Goal: Navigation & Orientation: Find specific page/section

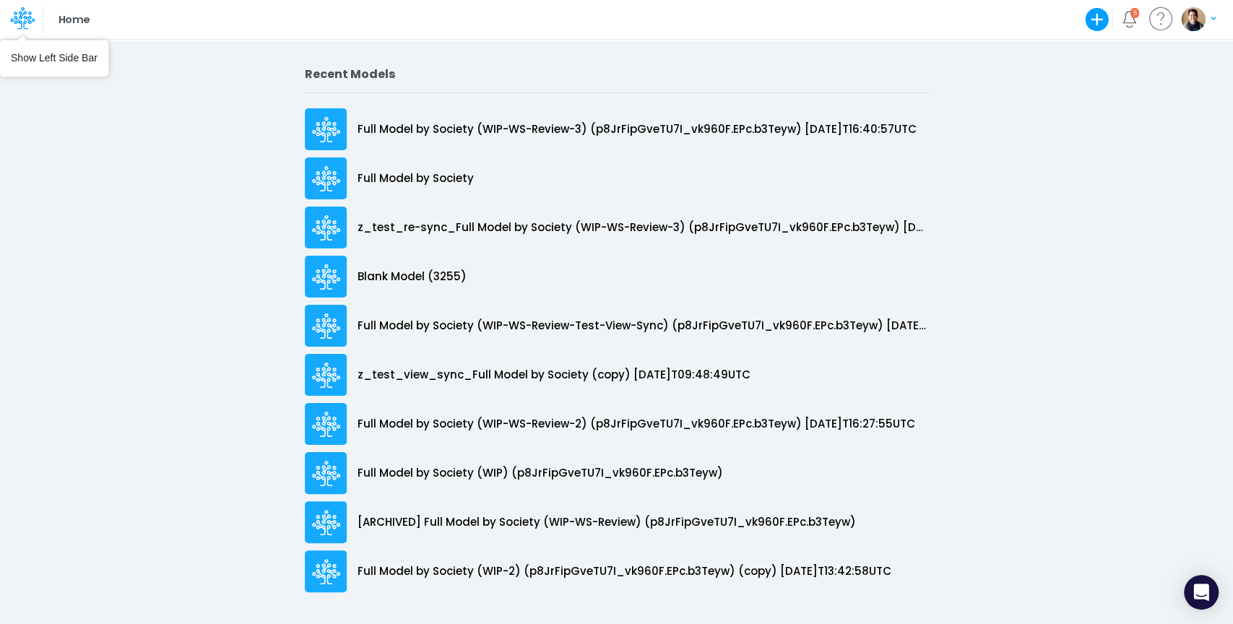
drag, startPoint x: 16, startPoint y: 23, endPoint x: 64, endPoint y: 25, distance: 47.7
click at [17, 23] on icon at bounding box center [18, 23] width 9 height 14
click at [20, 17] on icon at bounding box center [23, 15] width 8 height 9
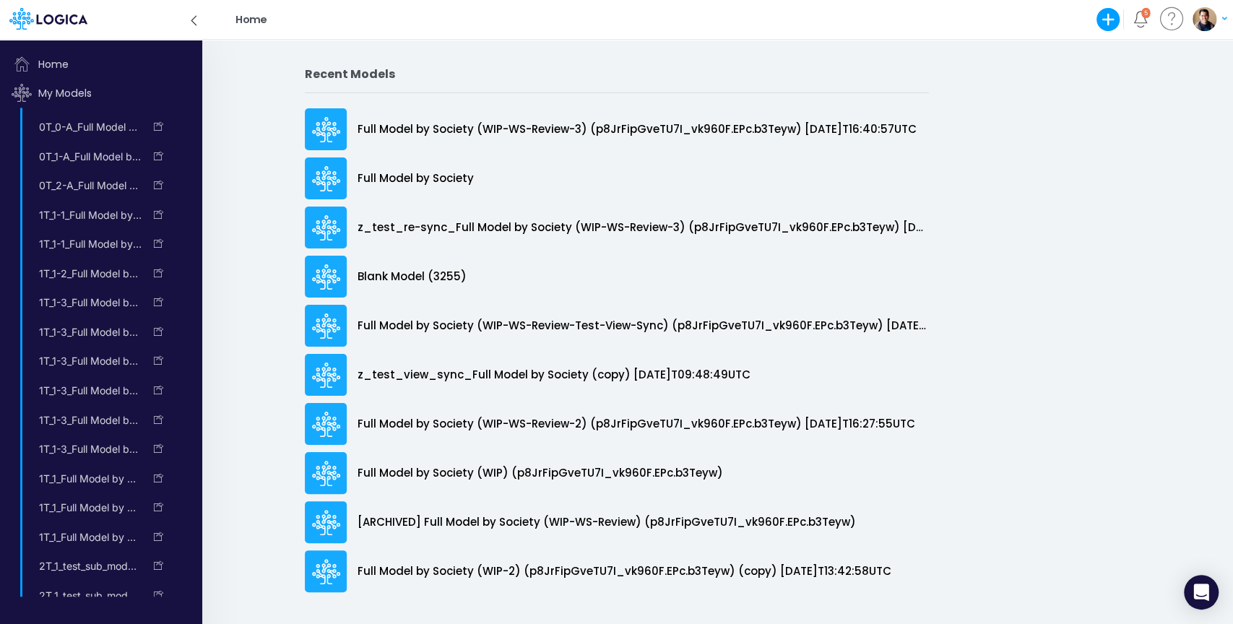
click at [730, 13] on div "Home Create new model Blank Model Use a template 5 My profile settings Log out" at bounding box center [729, 19] width 908 height 39
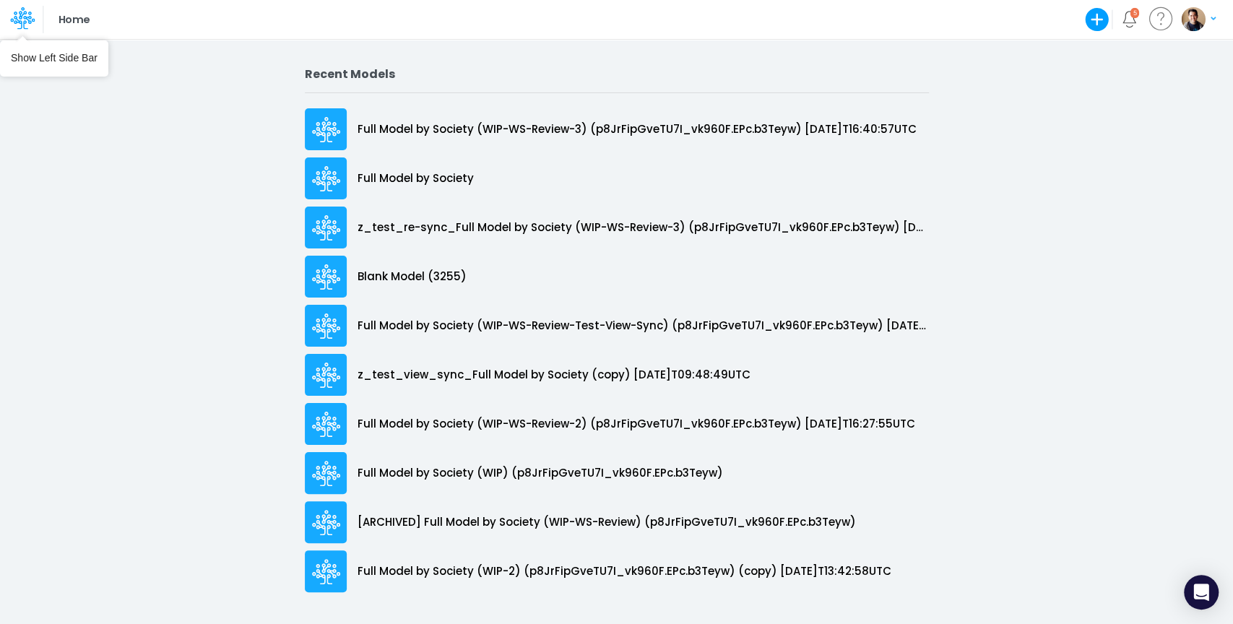
drag, startPoint x: 27, startPoint y: 14, endPoint x: 93, endPoint y: 33, distance: 68.4
click at [27, 17] on icon at bounding box center [22, 18] width 25 height 25
click at [21, 20] on icon at bounding box center [22, 18] width 25 height 25
click at [32, 25] on icon at bounding box center [22, 18] width 25 height 25
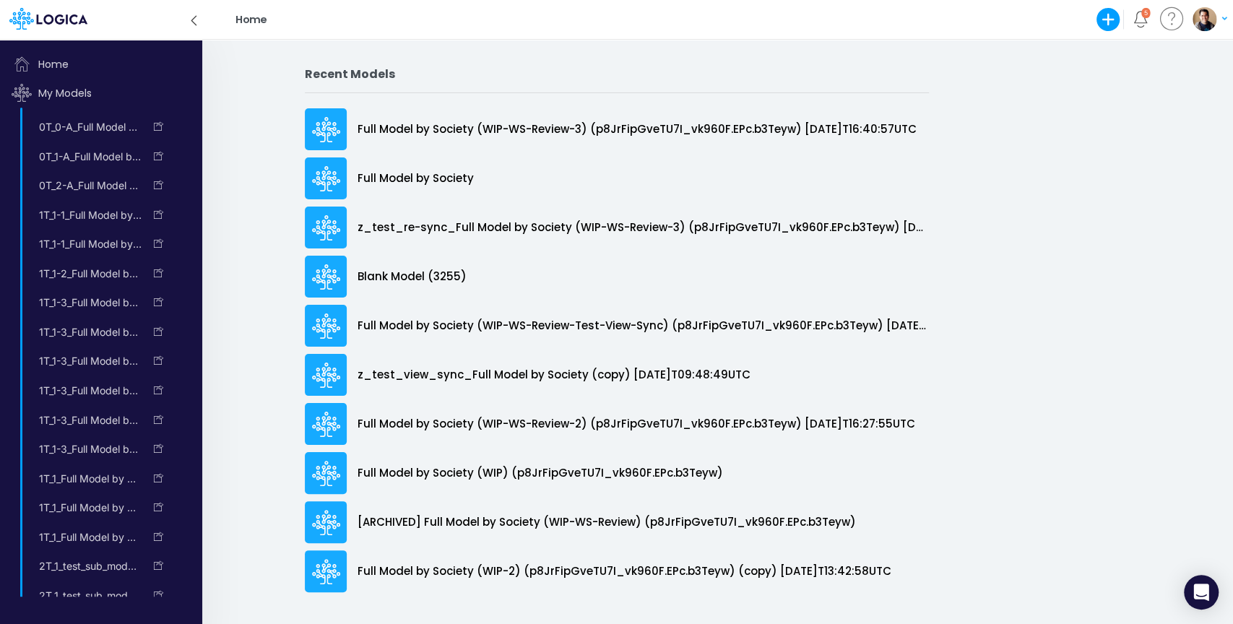
click at [195, 19] on icon at bounding box center [194, 20] width 16 height 25
